Goal: Check status: Check status

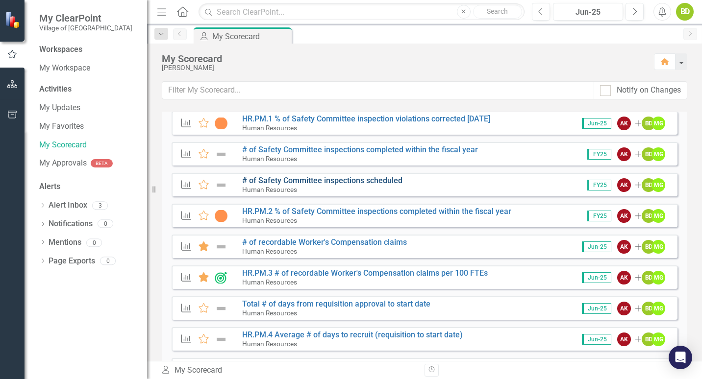
scroll to position [1029, 0]
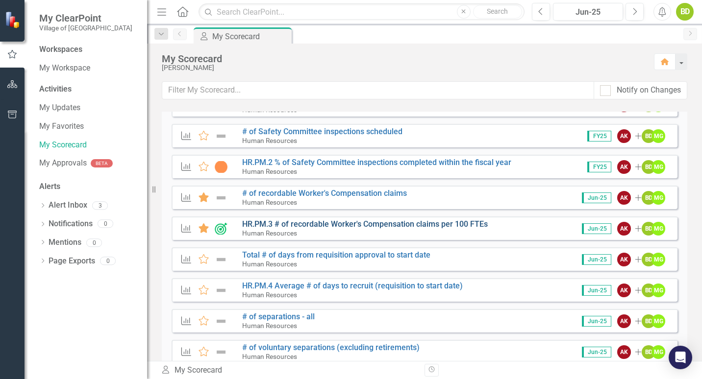
click at [334, 224] on link "HR.PM.3 # of recordable Worker's Compensation claims per 100 FTEs" at bounding box center [365, 224] width 246 height 9
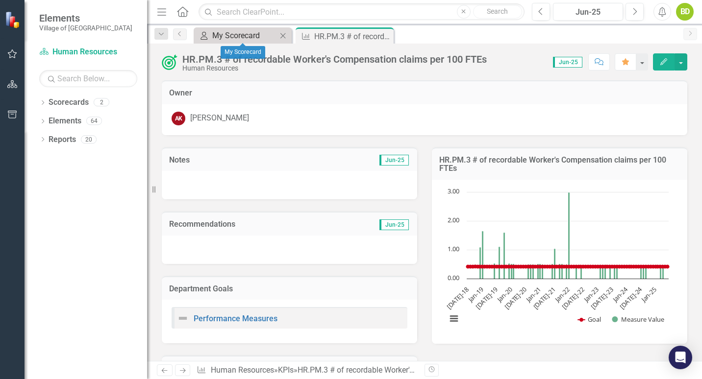
click at [247, 36] on div "My Scorecard" at bounding box center [244, 35] width 65 height 12
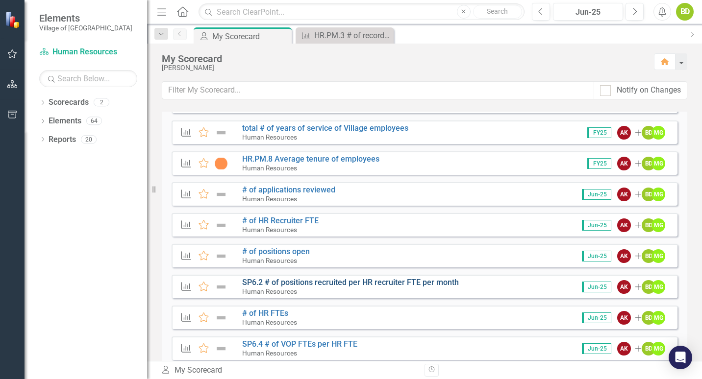
scroll to position [1421, 0]
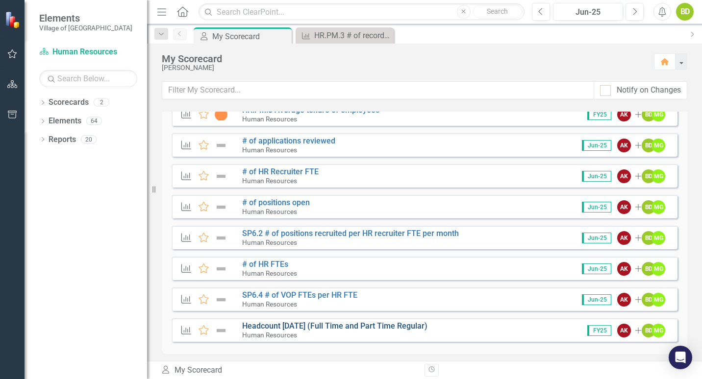
click at [335, 326] on link "Headcount [DATE] (Full Time and Part Time Regular)" at bounding box center [334, 325] width 185 height 9
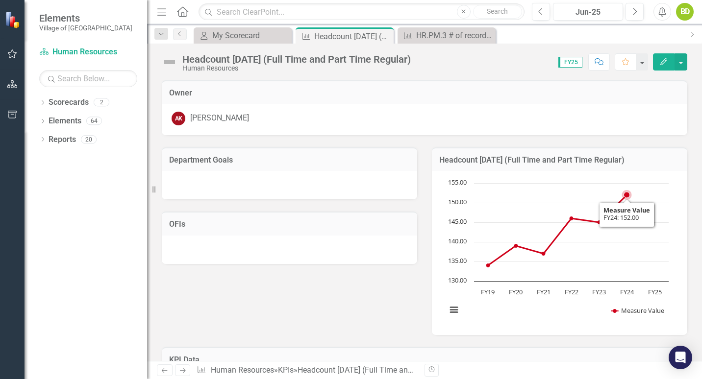
click at [624, 193] on icon "FY24, 152. Measure Value." at bounding box center [627, 195] width 6 height 6
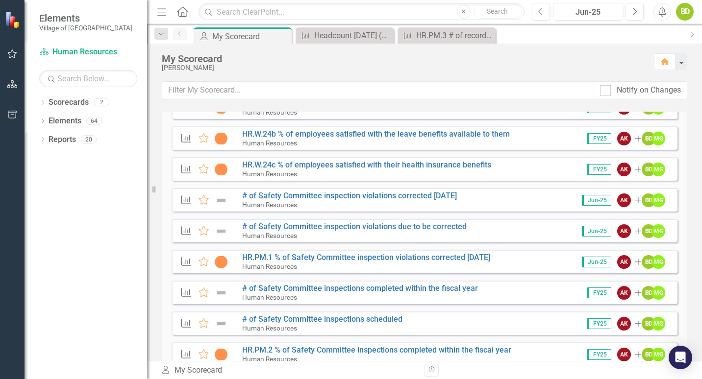
scroll to position [838, 0]
